Goal: Task Accomplishment & Management: Complete application form

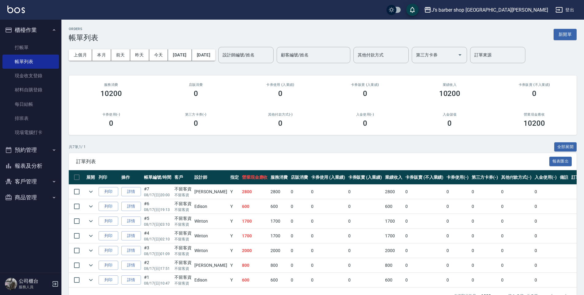
scroll to position [17, 0]
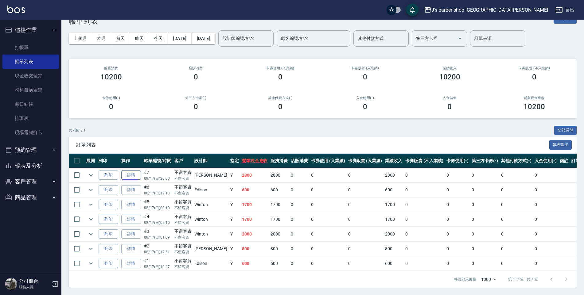
click at [138, 177] on link "詳情" at bounding box center [131, 176] width 20 height 10
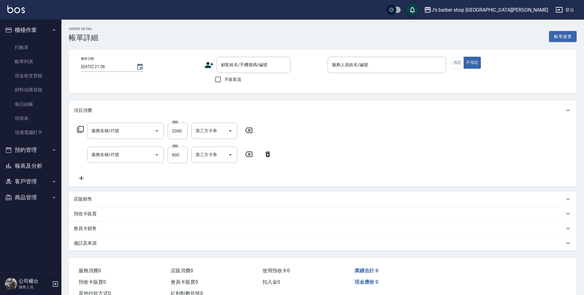
type input "[DATE] 20:00"
checkbox input "true"
type input "[PERSON_NAME](無代號)"
type input "冷燙(LP)"
type input "洗剪(101)"
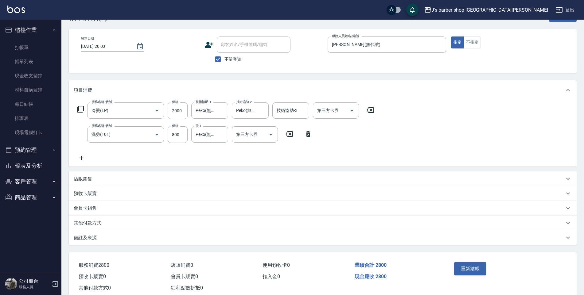
scroll to position [37, 0]
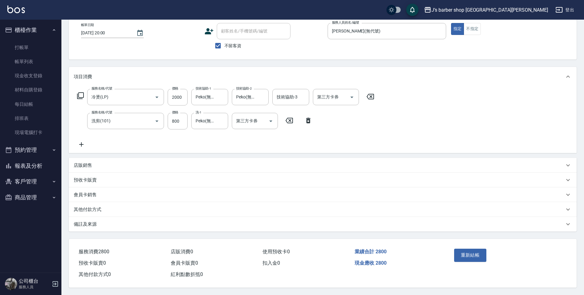
click at [139, 221] on div "備註及來源" at bounding box center [319, 224] width 491 height 6
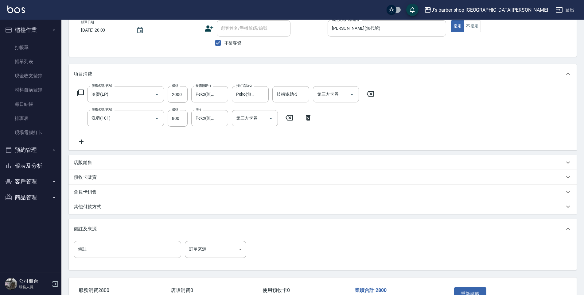
click at [109, 246] on input "備註" at bounding box center [127, 249] width 107 height 17
type input "ㄔ"
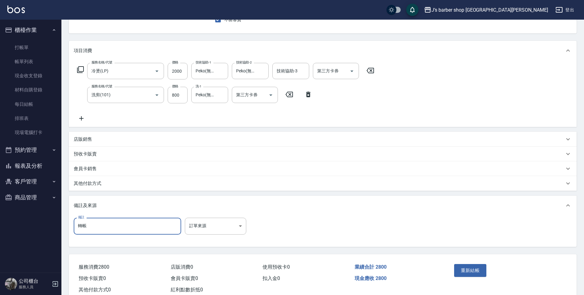
scroll to position [78, 0]
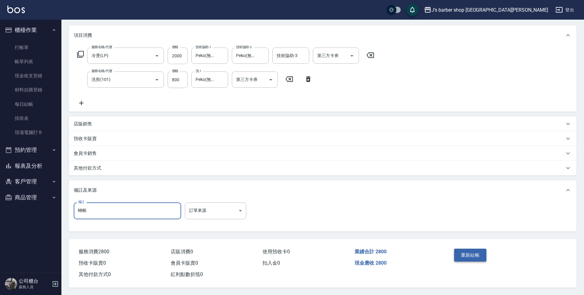
type input "轉帳"
click at [472, 252] on button "重新結帳" at bounding box center [470, 255] width 33 height 13
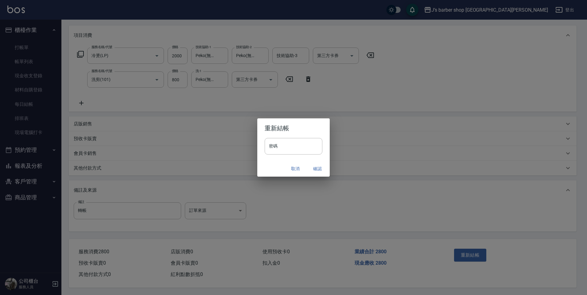
click at [296, 168] on button "取消" at bounding box center [295, 168] width 20 height 11
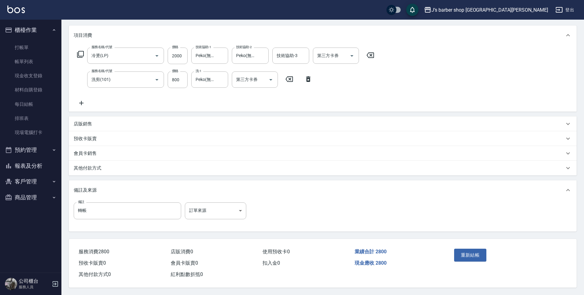
click at [96, 121] on div "店販銷售" at bounding box center [319, 124] width 491 height 6
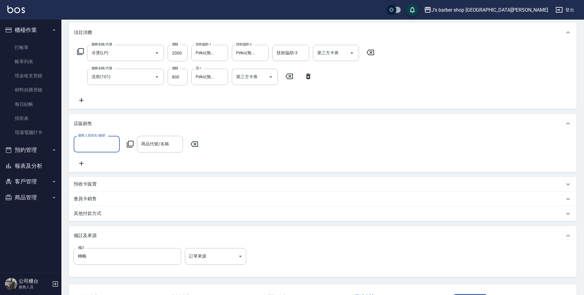
scroll to position [0, 0]
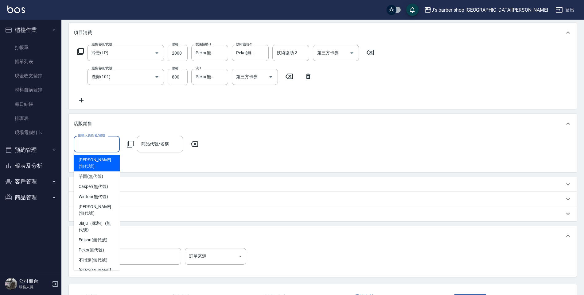
click at [99, 144] on input "服務人員姓名/編號" at bounding box center [96, 144] width 41 height 11
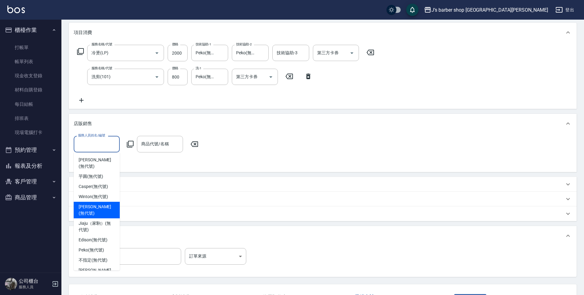
drag, startPoint x: 93, startPoint y: 199, endPoint x: 109, endPoint y: 185, distance: 21.5
click at [95, 204] on span "[PERSON_NAME] (無代號)" at bounding box center [97, 210] width 36 height 13
type input "[PERSON_NAME](無代號)"
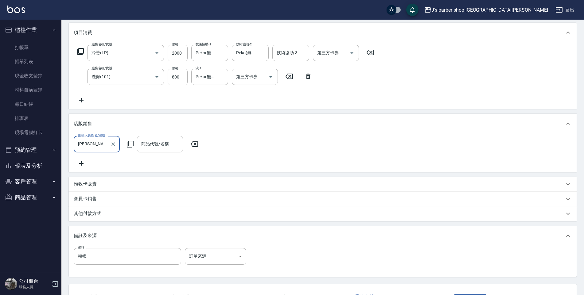
click at [152, 148] on input "商品代號/名稱" at bounding box center [160, 144] width 41 height 11
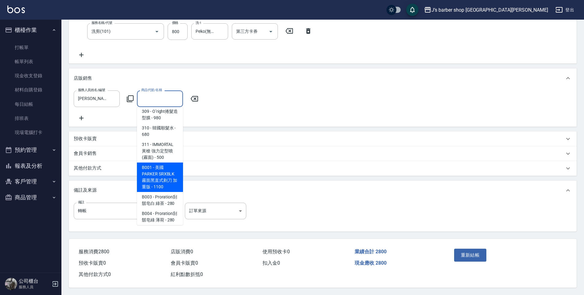
scroll to position [297, 0]
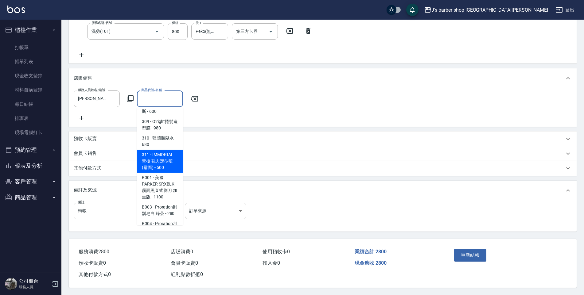
click at [161, 152] on span "311 - IMMORTAL 黃槍 強力定型噴 (霧面) - 500" at bounding box center [160, 161] width 46 height 23
type input "IMMORTAL 黃槍 強力定型噴 (霧面)"
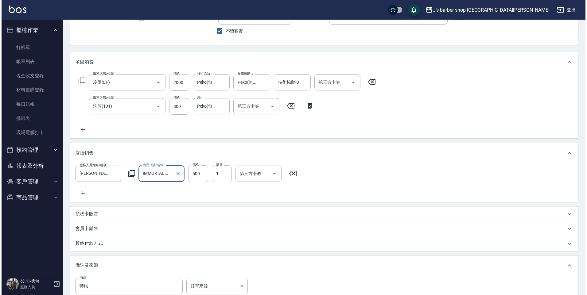
scroll to position [123, 0]
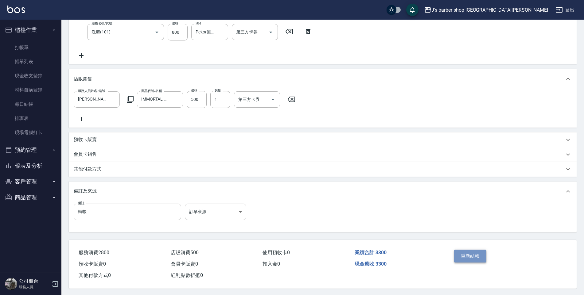
click at [473, 256] on button "重新結帳" at bounding box center [470, 256] width 33 height 13
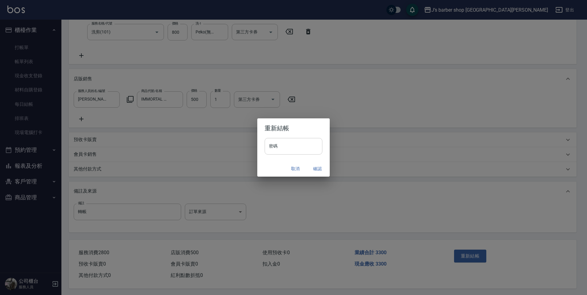
click at [302, 150] on input "密碼" at bounding box center [294, 146] width 58 height 17
type input "****"
click at [320, 170] on button "確認" at bounding box center [318, 168] width 20 height 11
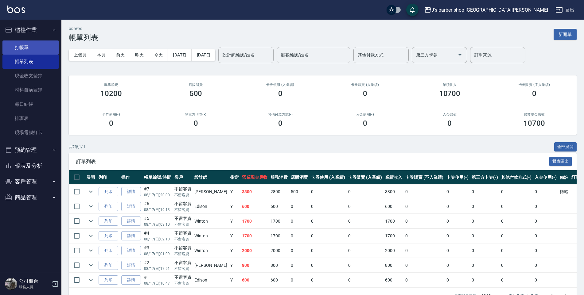
click at [10, 52] on link "打帳單" at bounding box center [30, 48] width 56 height 14
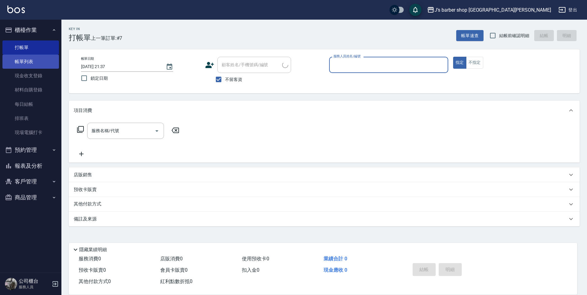
click at [14, 57] on link "帳單列表" at bounding box center [30, 62] width 56 height 14
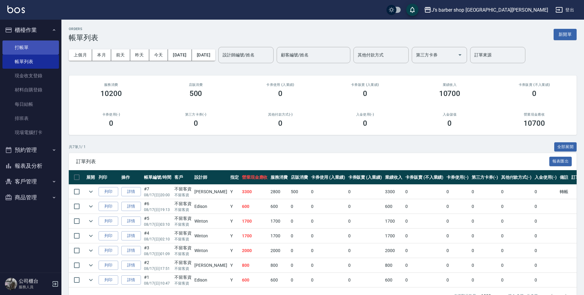
click at [39, 43] on link "打帳單" at bounding box center [30, 48] width 56 height 14
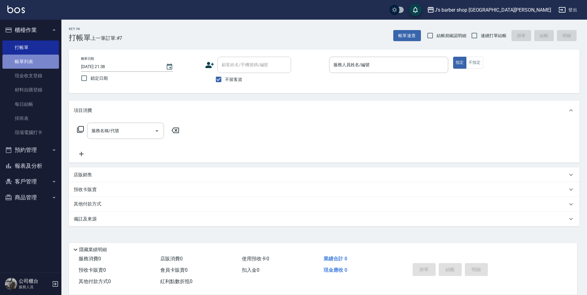
click at [38, 66] on link "帳單列表" at bounding box center [30, 62] width 56 height 14
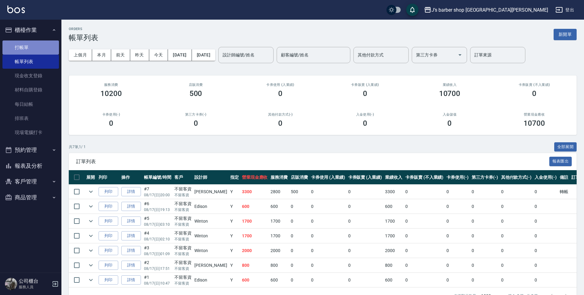
click at [38, 52] on link "打帳單" at bounding box center [30, 48] width 56 height 14
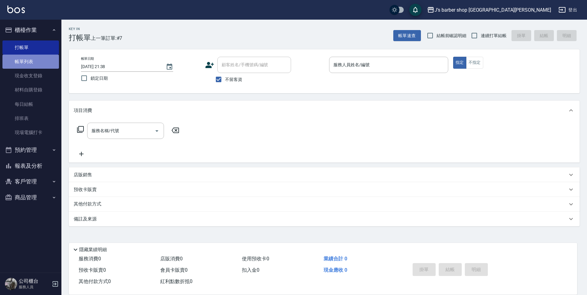
click at [35, 67] on link "帳單列表" at bounding box center [30, 62] width 56 height 14
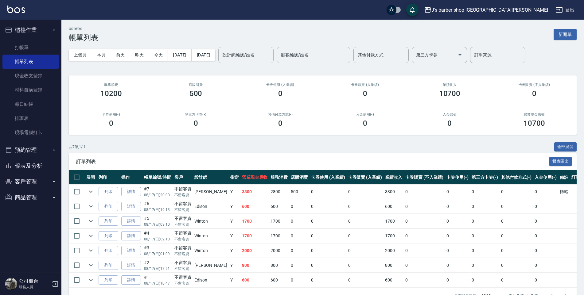
drag, startPoint x: 267, startPoint y: 61, endPoint x: 268, endPoint y: 58, distance: 3.8
click at [268, 58] on div "設計師編號/姓名" at bounding box center [245, 55] width 55 height 16
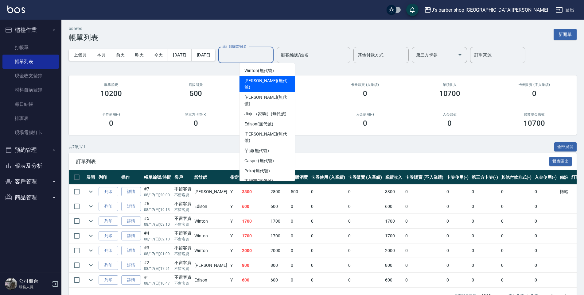
click at [264, 83] on span "[PERSON_NAME] (無代號)" at bounding box center [266, 84] width 45 height 13
type input "[PERSON_NAME](無代號)"
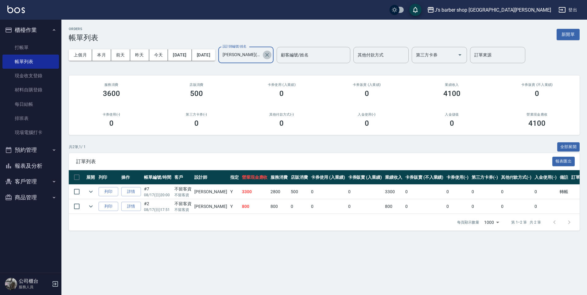
click at [270, 57] on icon "Clear" at bounding box center [267, 55] width 6 height 6
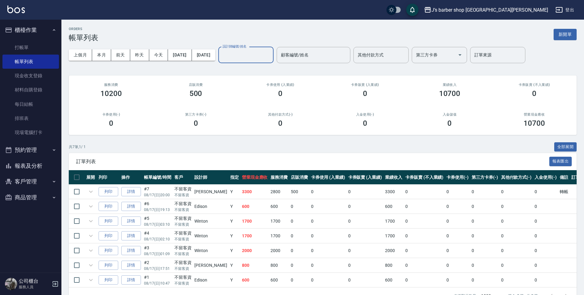
click at [271, 57] on input "設計師編號/姓名" at bounding box center [246, 55] width 50 height 11
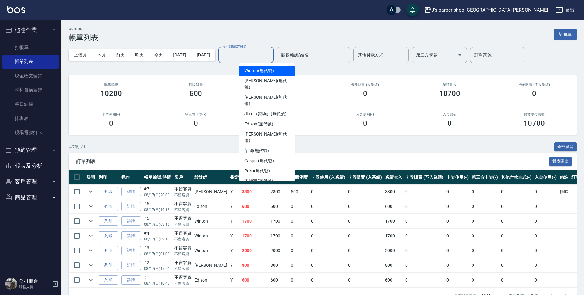
click at [246, 71] on span "Winton (無代號)" at bounding box center [258, 71] width 29 height 6
type input "Winton(無代號)"
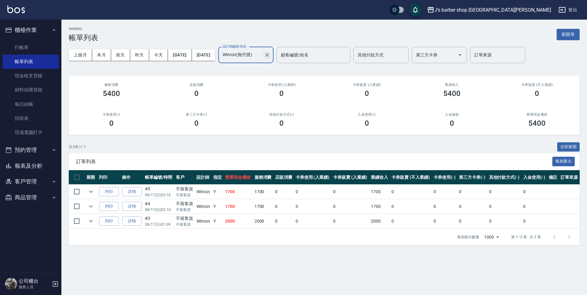
click at [270, 56] on icon "Clear" at bounding box center [267, 55] width 6 height 6
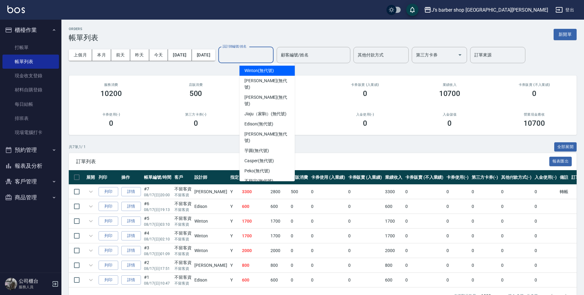
click at [264, 55] on input "設計師編號/姓名" at bounding box center [246, 55] width 50 height 11
click at [247, 119] on div "Edison (無代號)" at bounding box center [266, 124] width 55 height 10
type input "Edison(無代號)"
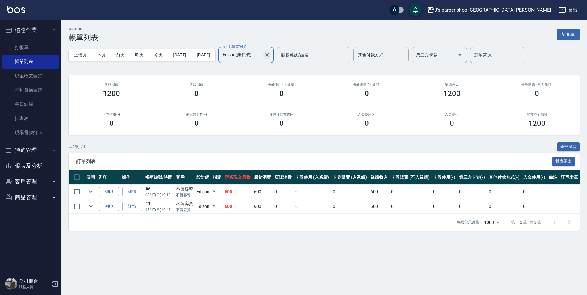
click at [270, 53] on icon "Clear" at bounding box center [267, 55] width 6 height 6
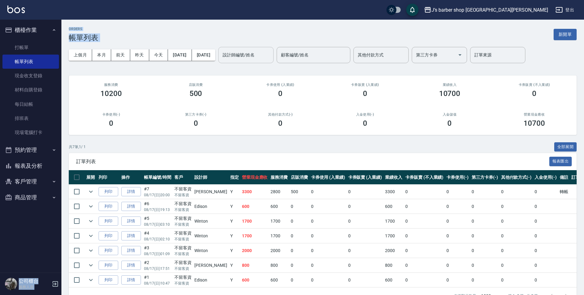
click at [0, 49] on html "J’s barber shop 台中大隆 登出 櫃檯作業 打帳單 帳單列表 現金收支登錄 材料自購登錄 每日結帳 排班表 現場電腦打卡 預約管理 預約管理 單…" at bounding box center [292, 156] width 584 height 312
drag, startPoint x: -1, startPoint y: 49, endPoint x: 17, endPoint y: 52, distance: 18.4
click at [17, 52] on link "打帳單" at bounding box center [30, 48] width 56 height 14
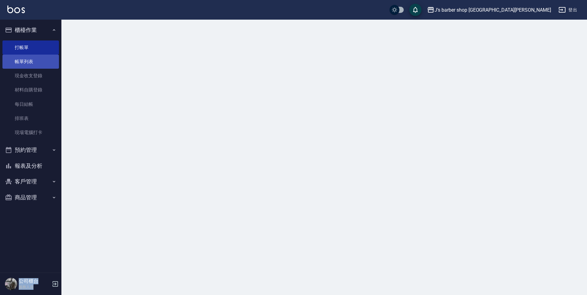
click at [22, 63] on link "帳單列表" at bounding box center [30, 62] width 56 height 14
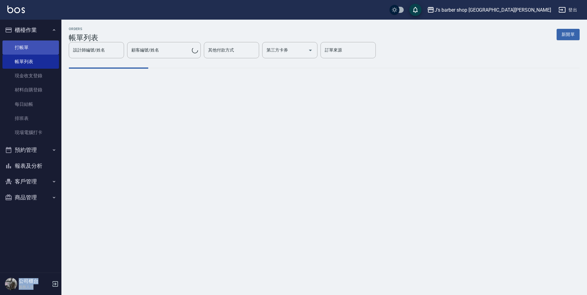
click at [30, 50] on link "打帳單" at bounding box center [30, 48] width 56 height 14
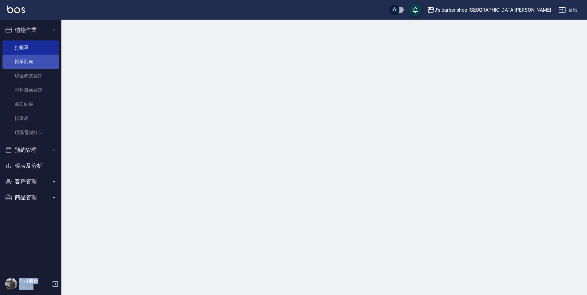
click at [26, 61] on link "帳單列表" at bounding box center [30, 62] width 56 height 14
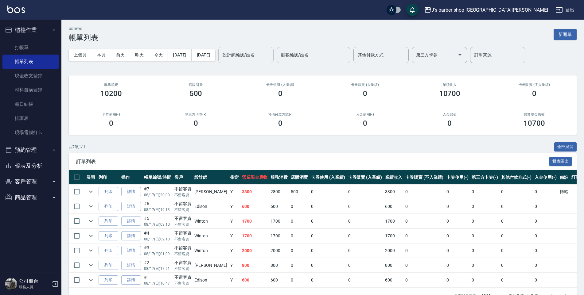
click at [253, 60] on input "設計師編號/姓名" at bounding box center [246, 55] width 50 height 11
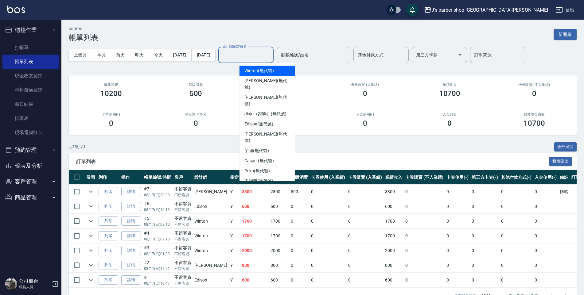
click at [253, 60] on input "設計師編號/姓名" at bounding box center [246, 55] width 50 height 11
click at [258, 51] on input "設計師編號/姓名" at bounding box center [246, 55] width 50 height 11
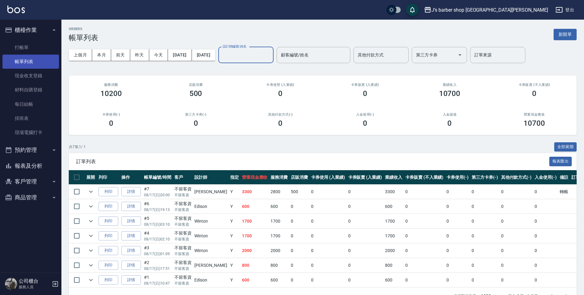
click at [25, 55] on link "帳單列表" at bounding box center [30, 62] width 56 height 14
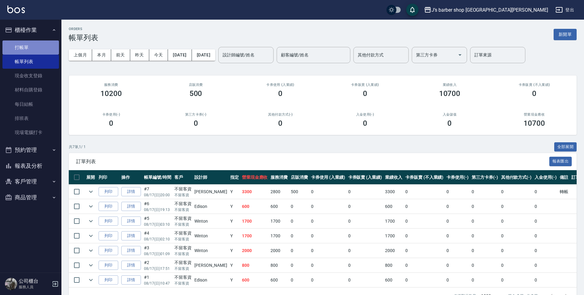
click at [27, 47] on link "打帳單" at bounding box center [30, 48] width 56 height 14
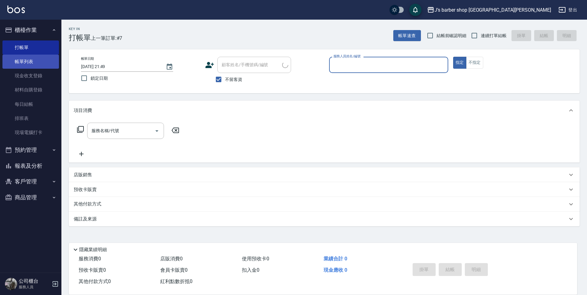
click at [28, 57] on link "帳單列表" at bounding box center [30, 62] width 56 height 14
